Goal: Information Seeking & Learning: Understand process/instructions

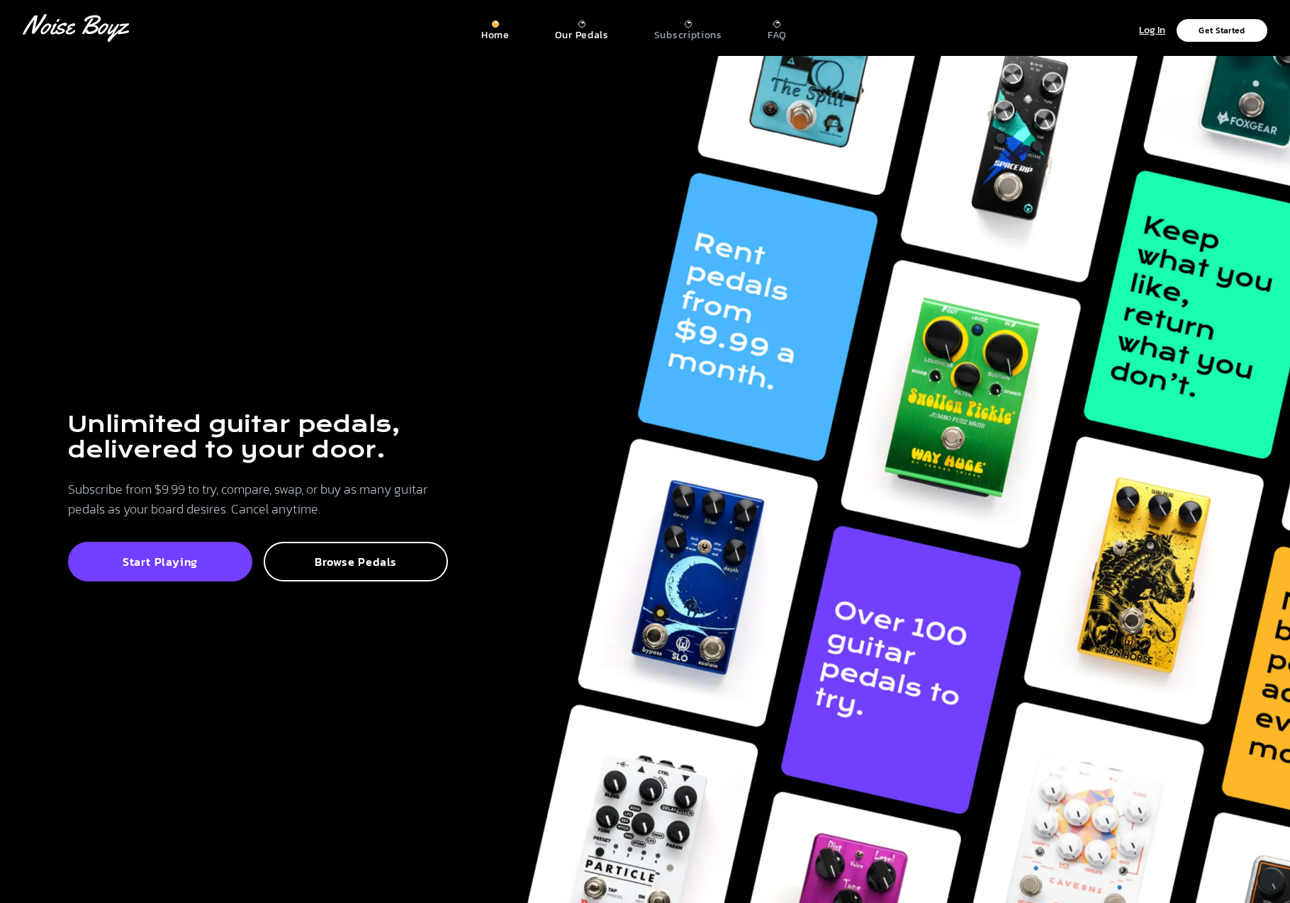
click at [574, 42] on p "Our Pedals" at bounding box center [582, 35] width 54 height 13
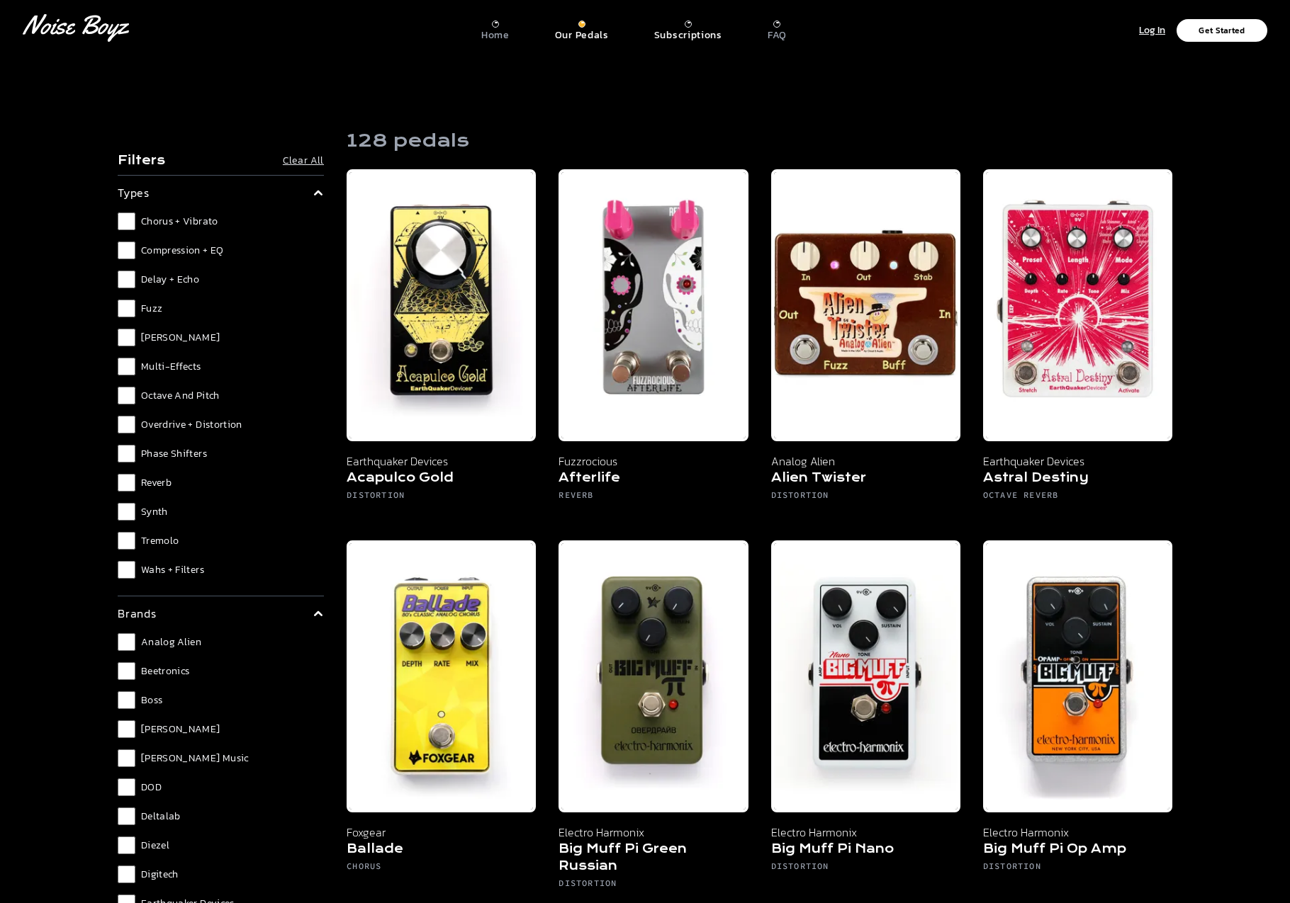
click at [669, 42] on p "Subscriptions" at bounding box center [688, 35] width 68 height 13
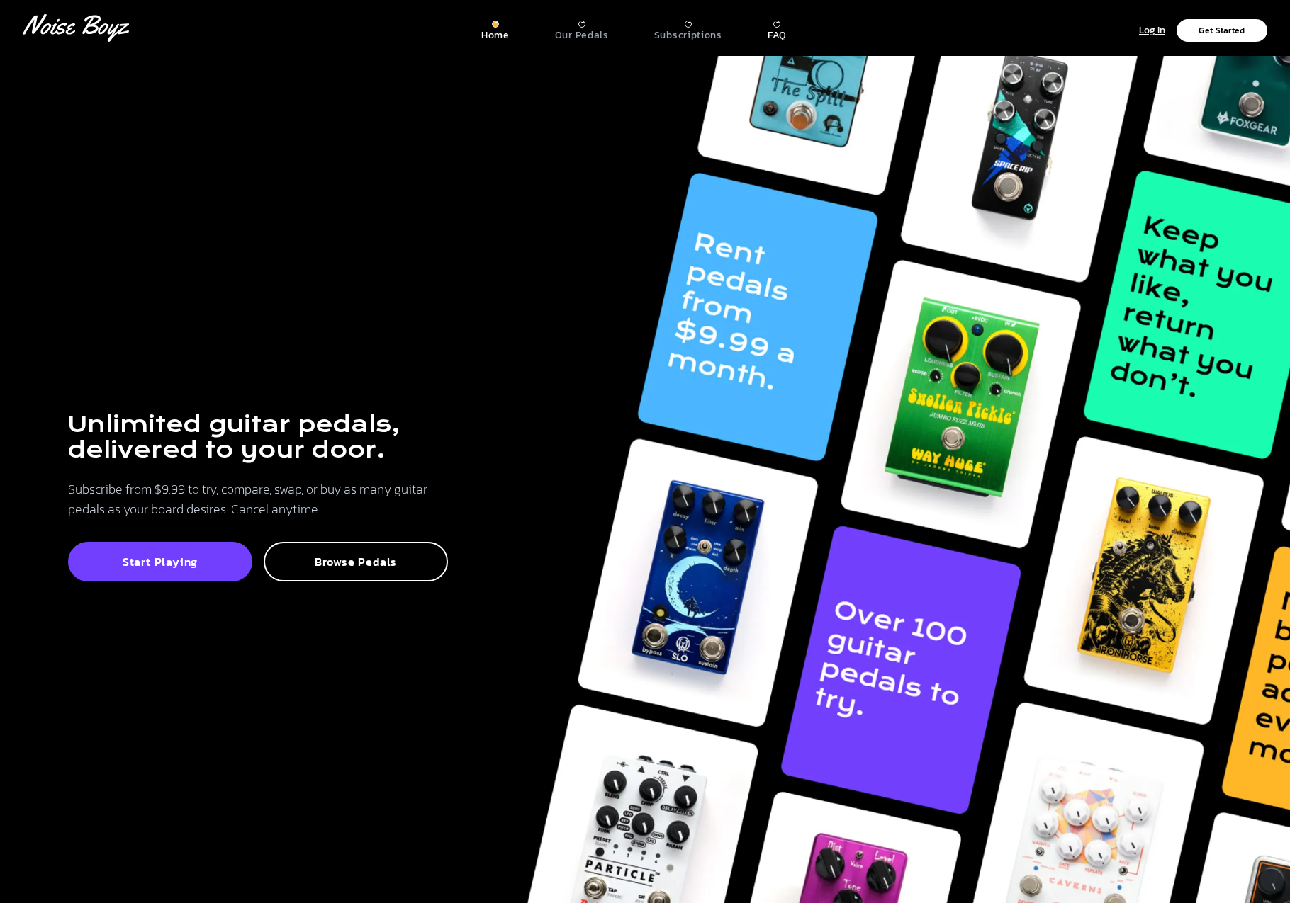
click at [786, 37] on p "FAQ" at bounding box center [776, 35] width 19 height 13
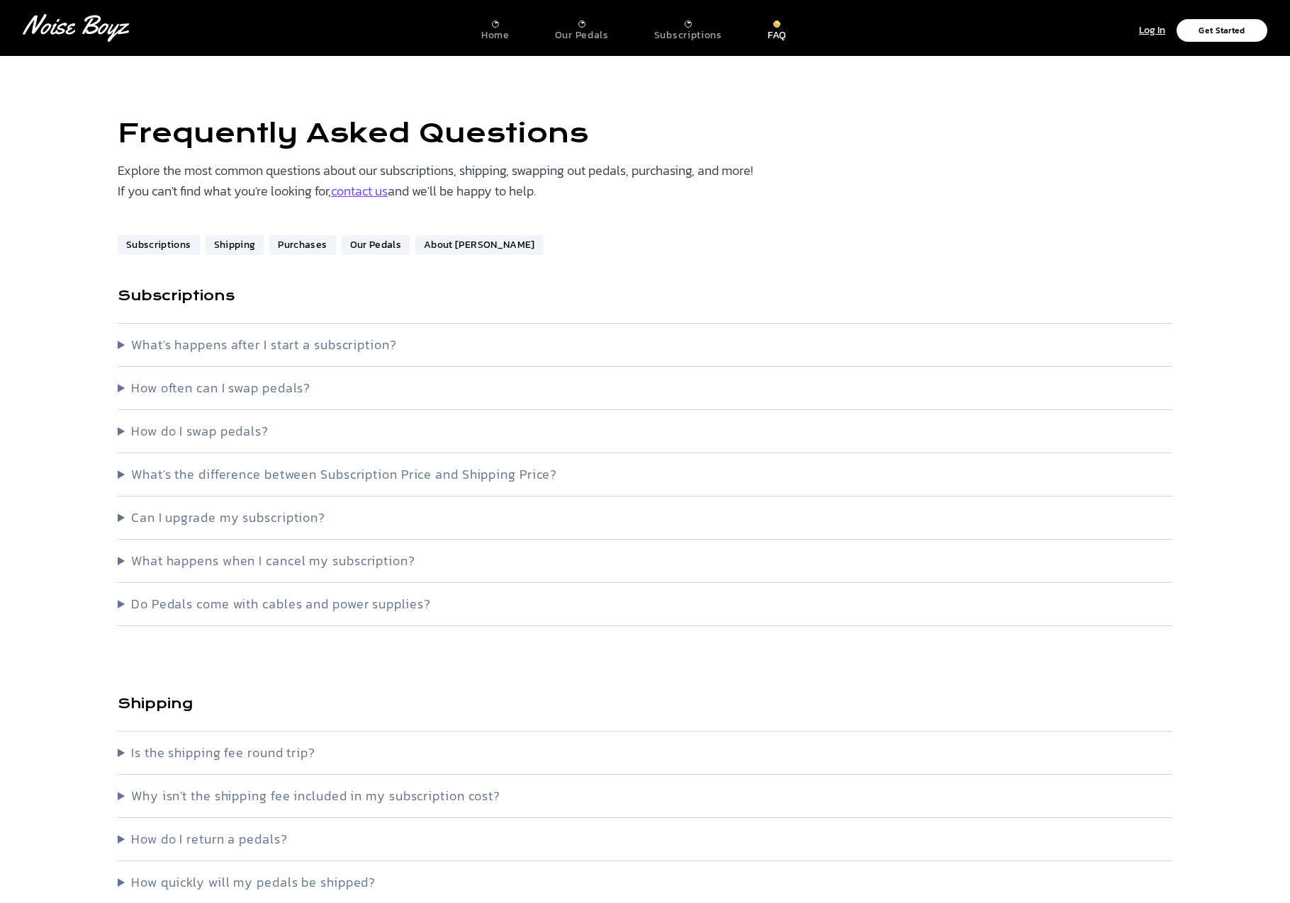
click at [133, 355] on summary "What's happens after I start a subscription?" at bounding box center [645, 345] width 1054 height 20
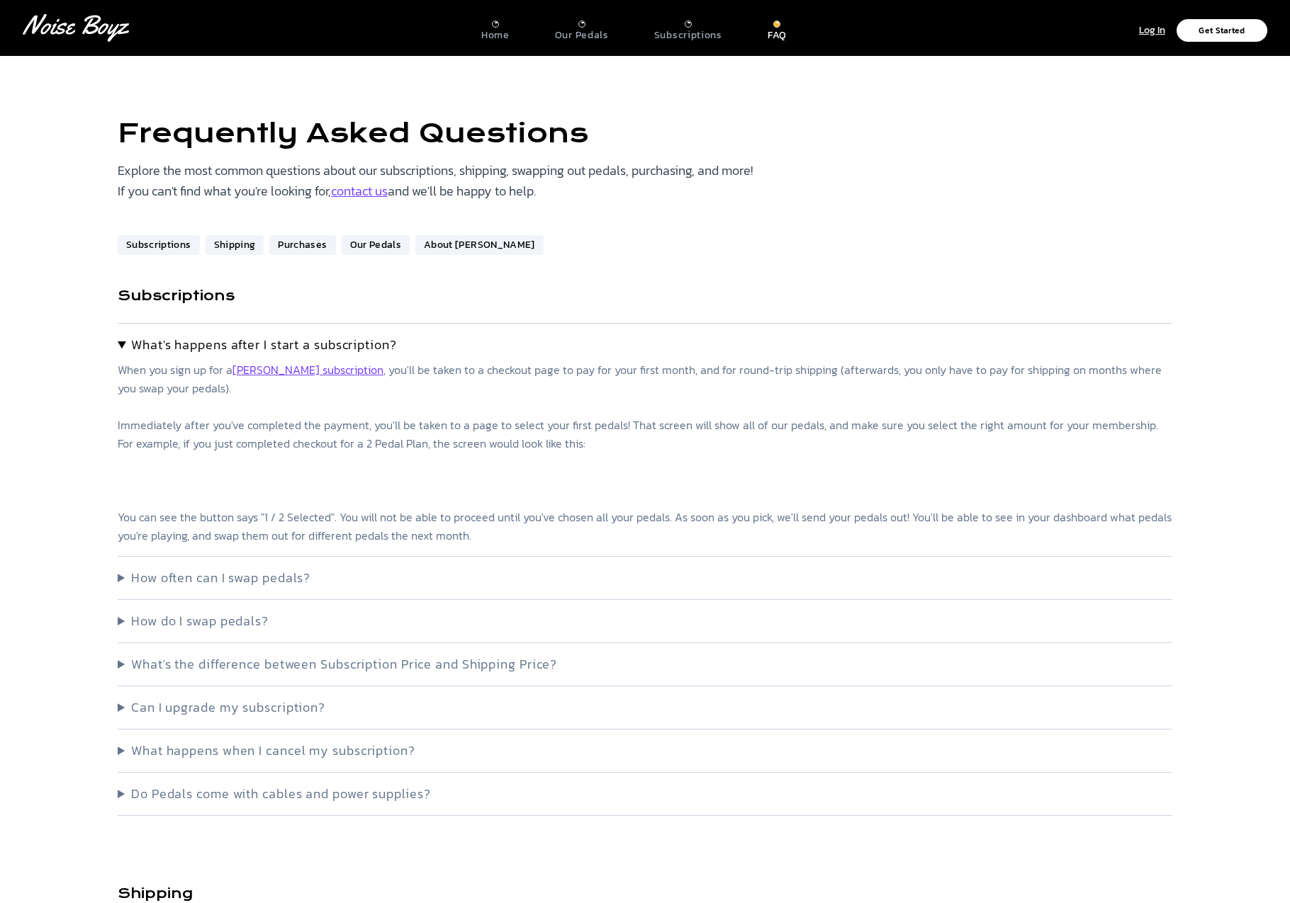
click at [122, 588] on summary "How often can I swap pedals?" at bounding box center [645, 578] width 1054 height 20
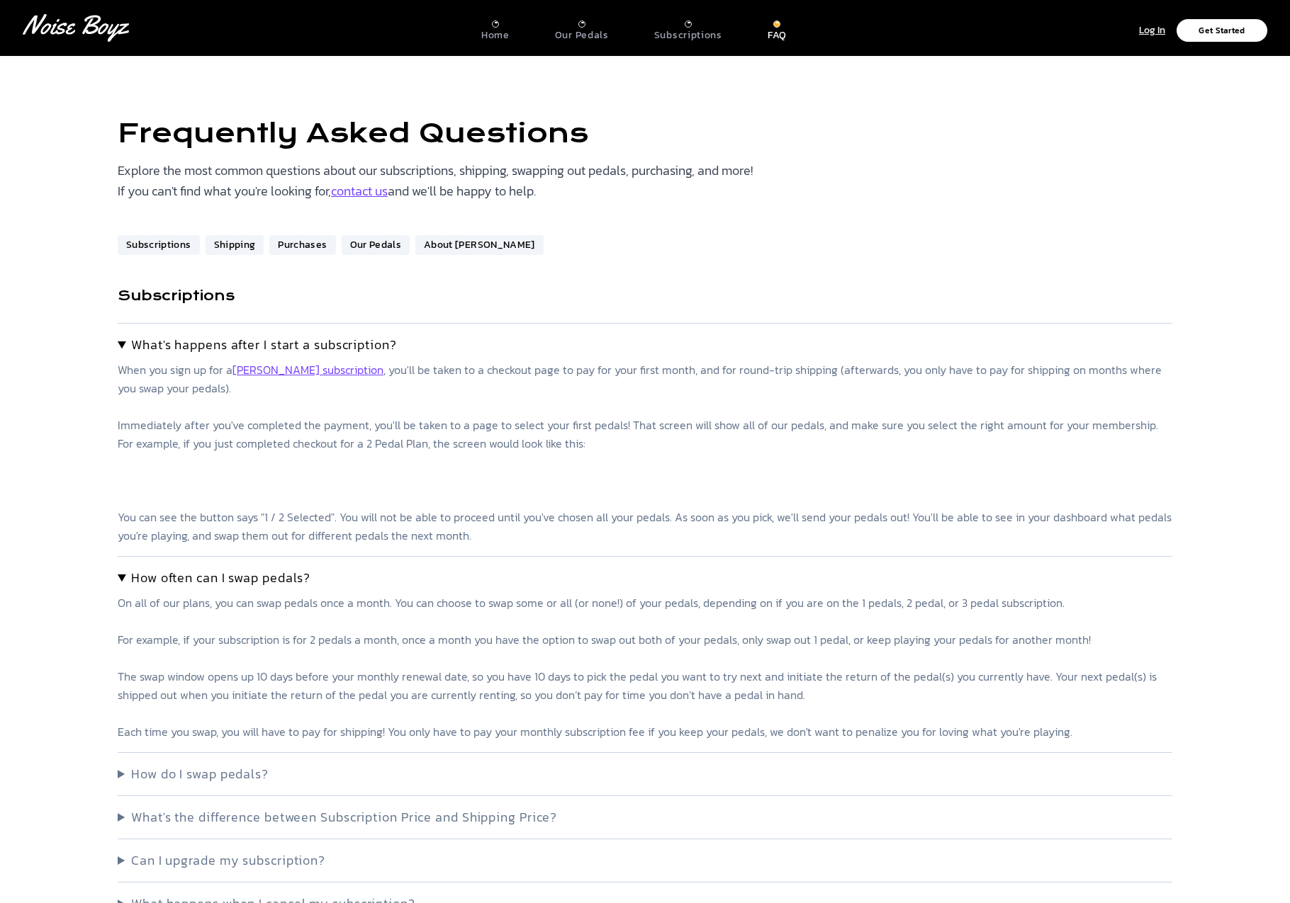
click at [122, 588] on summary "How often can I swap pedals?" at bounding box center [645, 578] width 1054 height 20
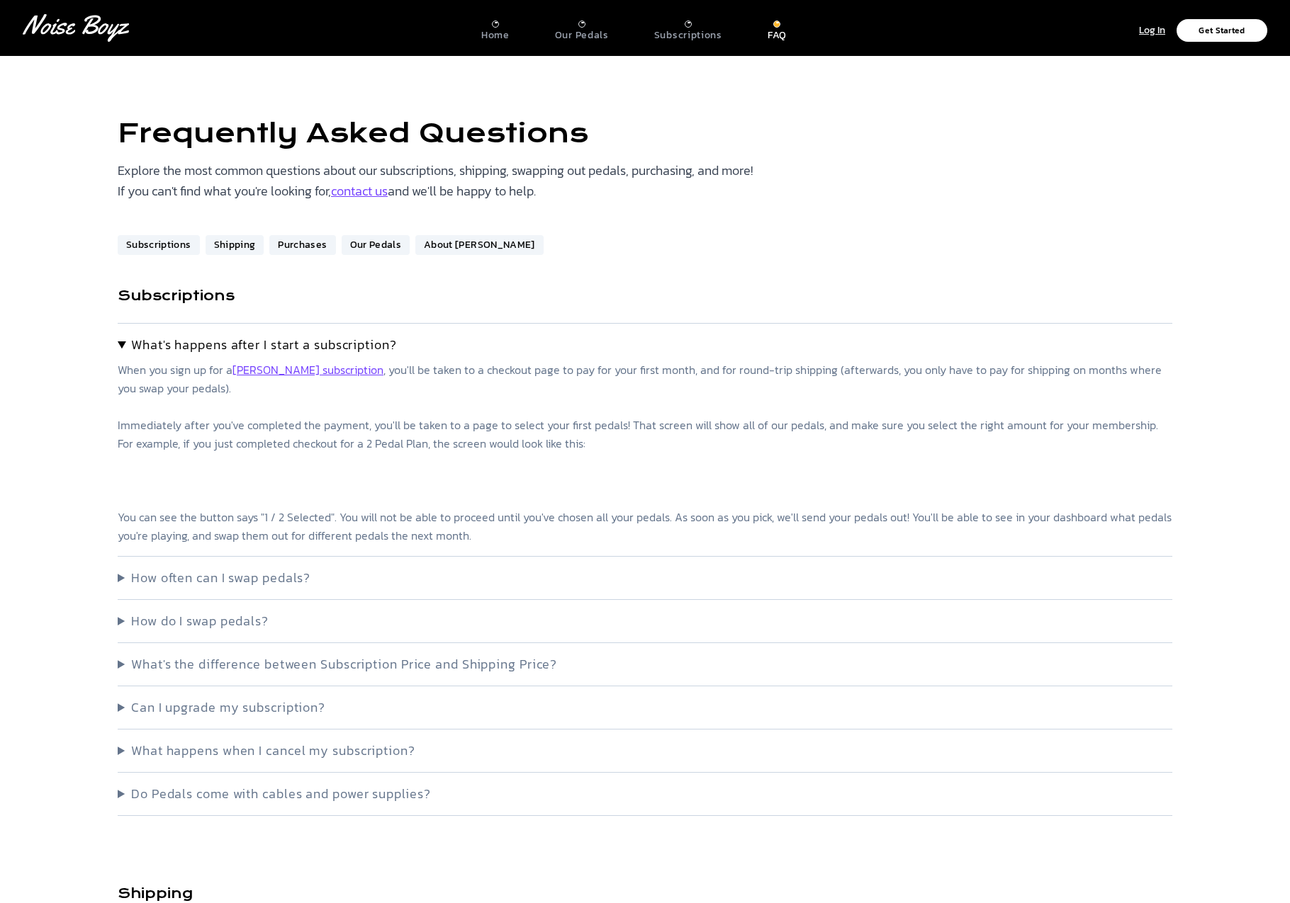
click at [122, 355] on summary "What's happens after I start a subscription?" at bounding box center [645, 345] width 1054 height 20
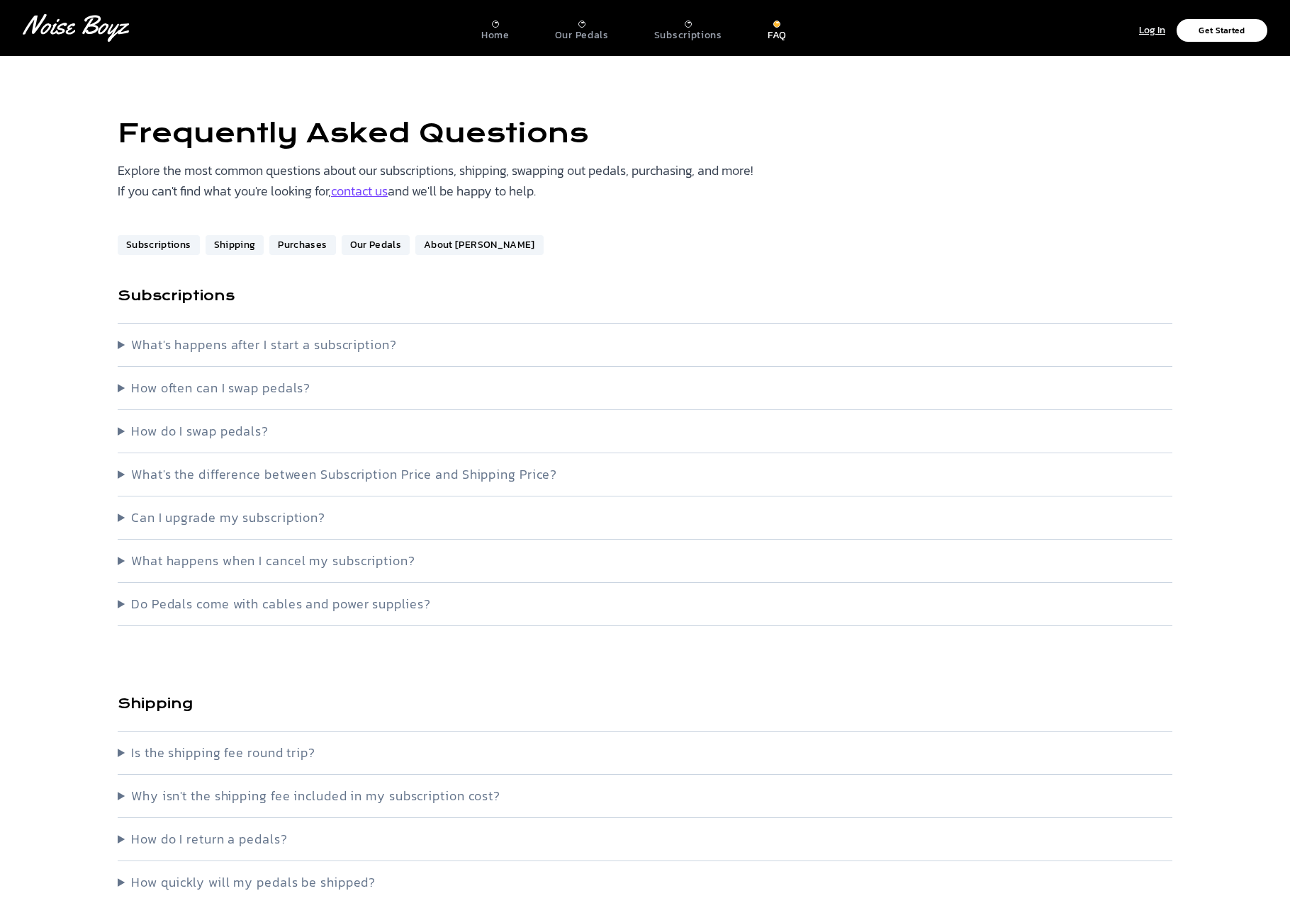
click at [492, 28] on div at bounding box center [495, 24] width 7 height 7
